Goal: Task Accomplishment & Management: Manage account settings

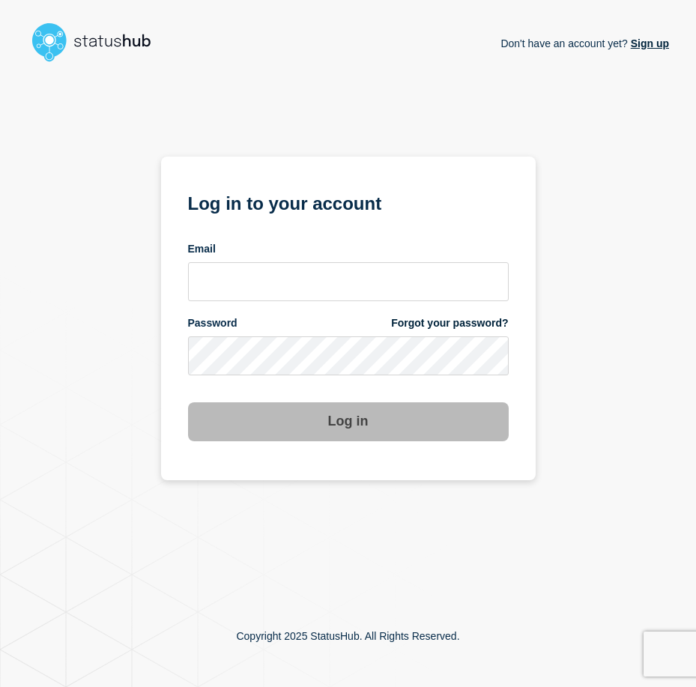
click at [282, 307] on form "Log in to your account Email Password Forgot your password? Log in" at bounding box center [348, 314] width 321 height 253
click at [282, 300] on input "email input" at bounding box center [348, 281] width 321 height 39
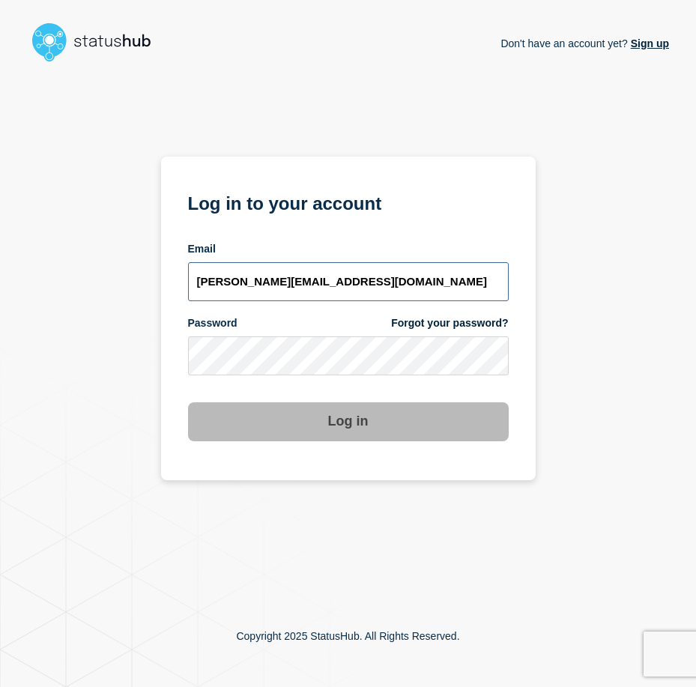
type input "jesper.christiansen@ist.com"
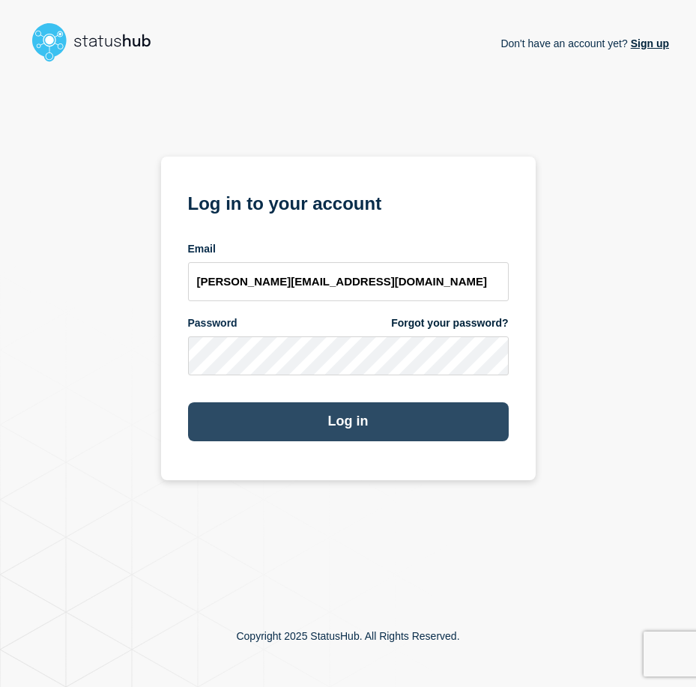
click at [330, 410] on button "Log in" at bounding box center [348, 421] width 321 height 39
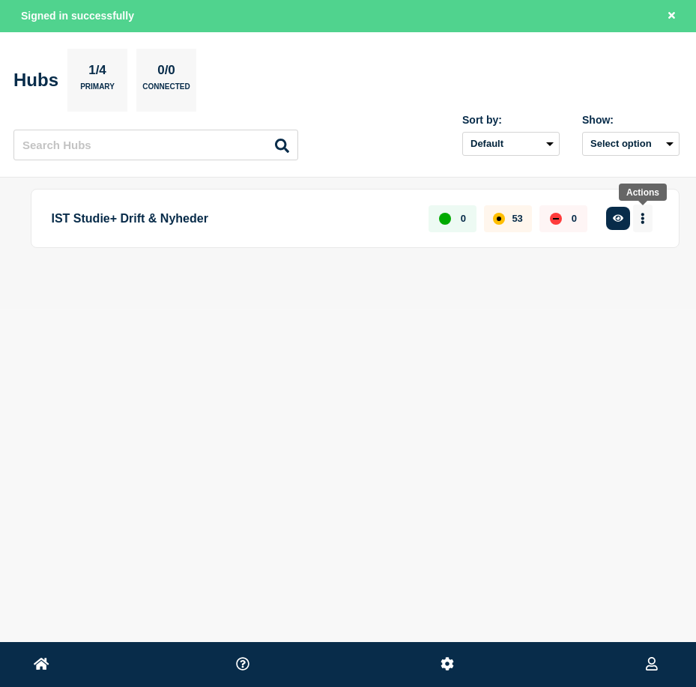
click at [640, 219] on icon "More actions" at bounding box center [642, 218] width 4 height 11
click at [643, 219] on icon "More actions" at bounding box center [642, 218] width 3 height 11
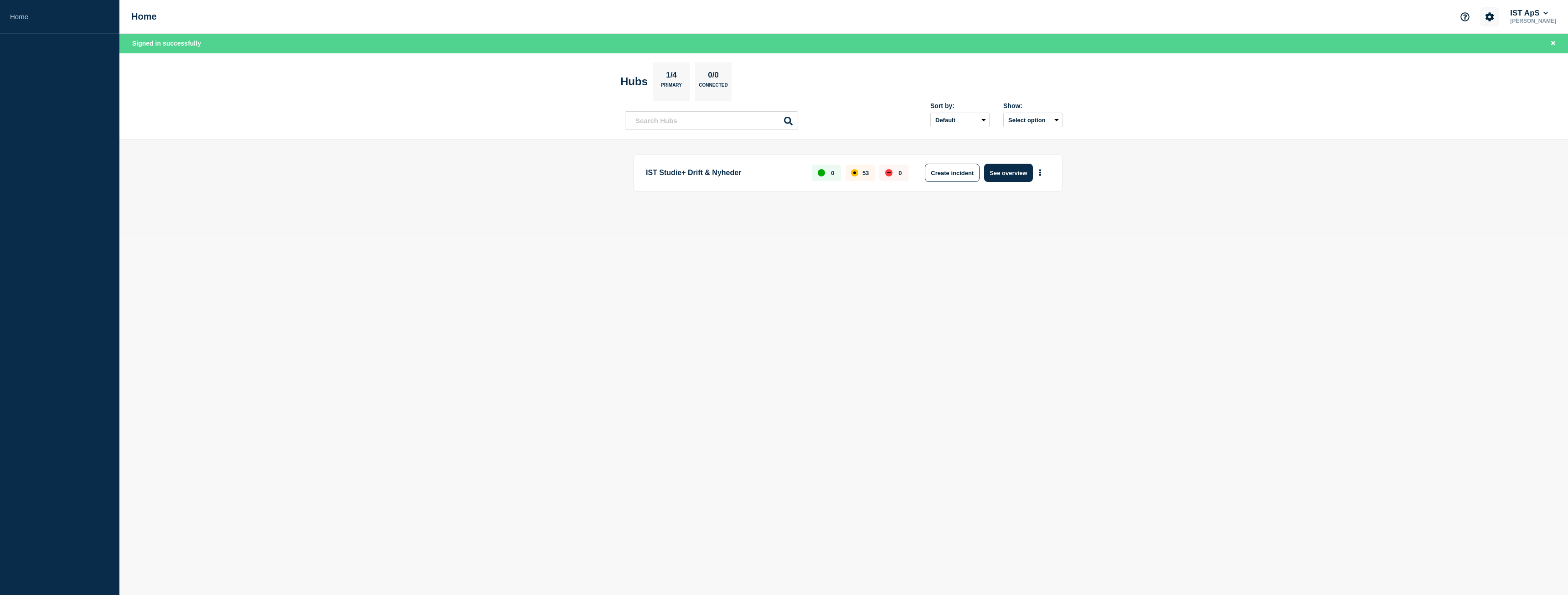
click at [423, 26] on button "Account settings" at bounding box center [1489, 16] width 19 height 19
click at [423, 21] on icon "Account settings" at bounding box center [1489, 16] width 9 height 9
click at [423, 16] on icon "Account settings" at bounding box center [1489, 16] width 9 height 9
click at [18, 17] on link "Home" at bounding box center [60, 16] width 119 height 33
click at [18, 42] on aside "Home" at bounding box center [60, 297] width 119 height 595
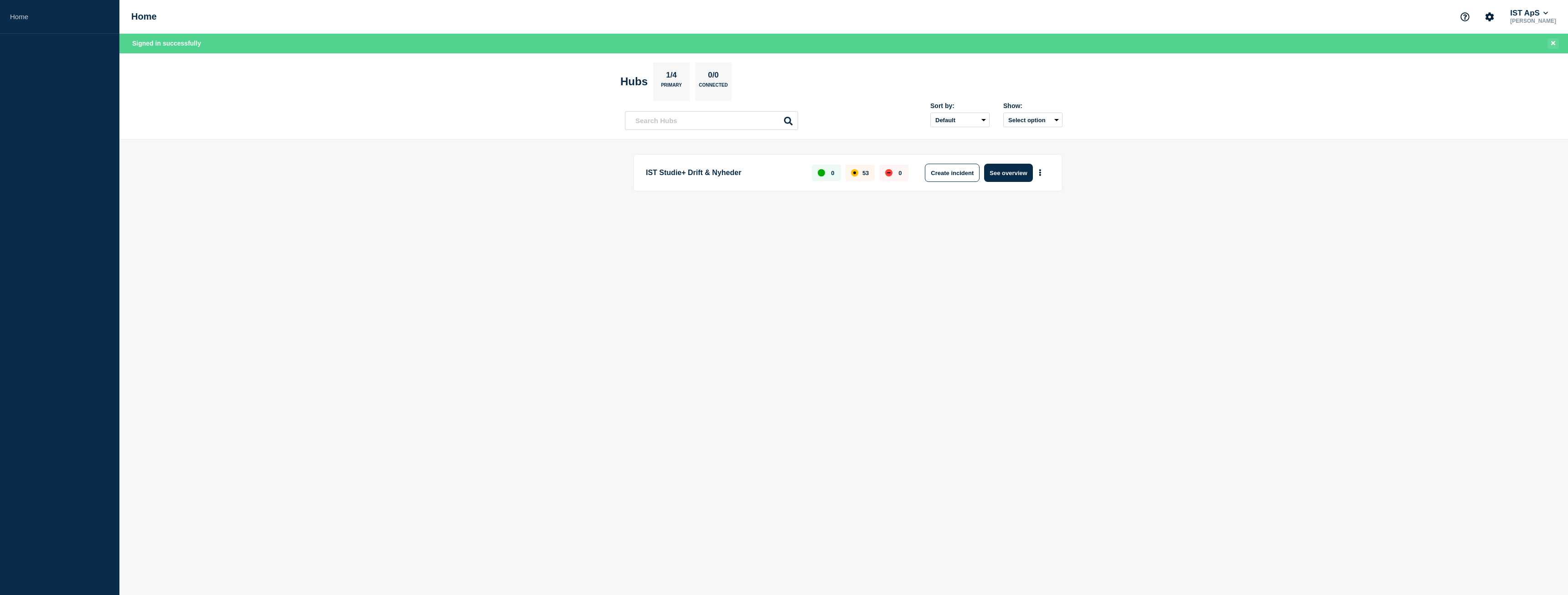
click at [423, 40] on button "Close banner" at bounding box center [1553, 43] width 12 height 10
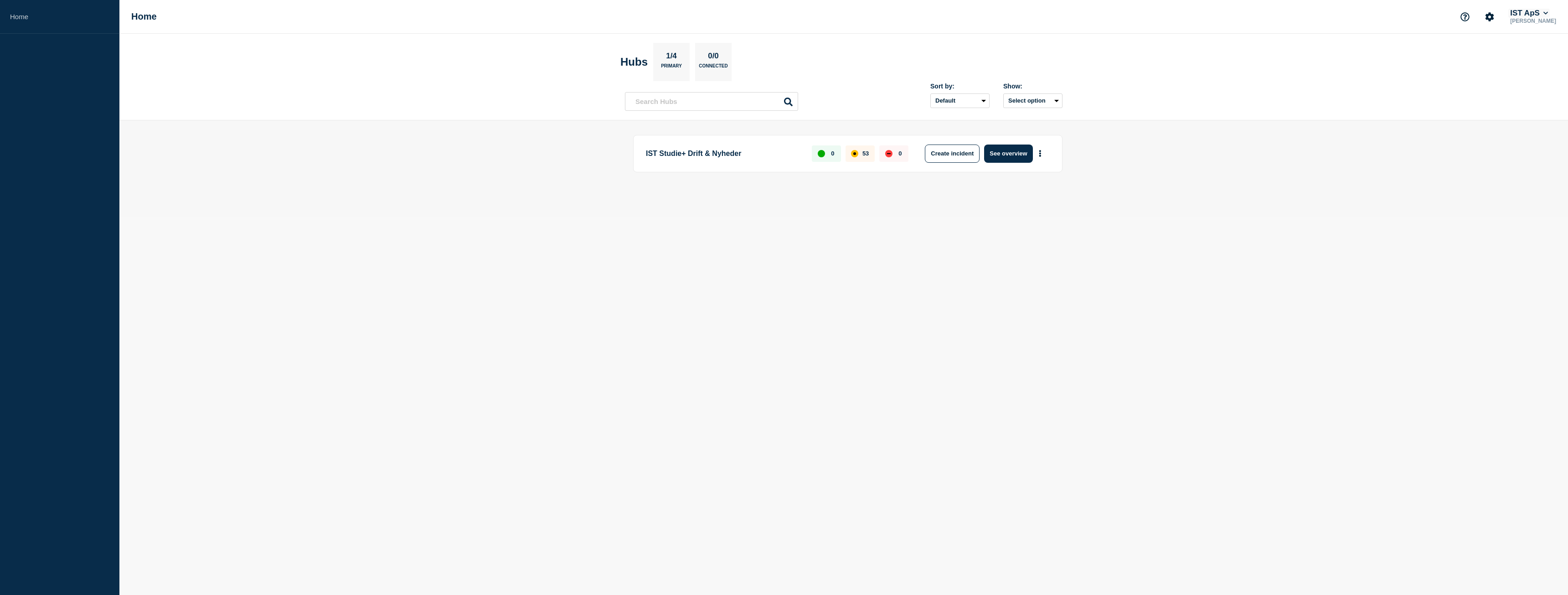
click at [423, 16] on button "IST ApS" at bounding box center [1529, 13] width 41 height 9
click at [423, 12] on button "IST ApS" at bounding box center [1529, 13] width 41 height 9
click at [423, 97] on link "Security" at bounding box center [1507, 98] width 24 height 8
